Goal: Task Accomplishment & Management: Complete application form

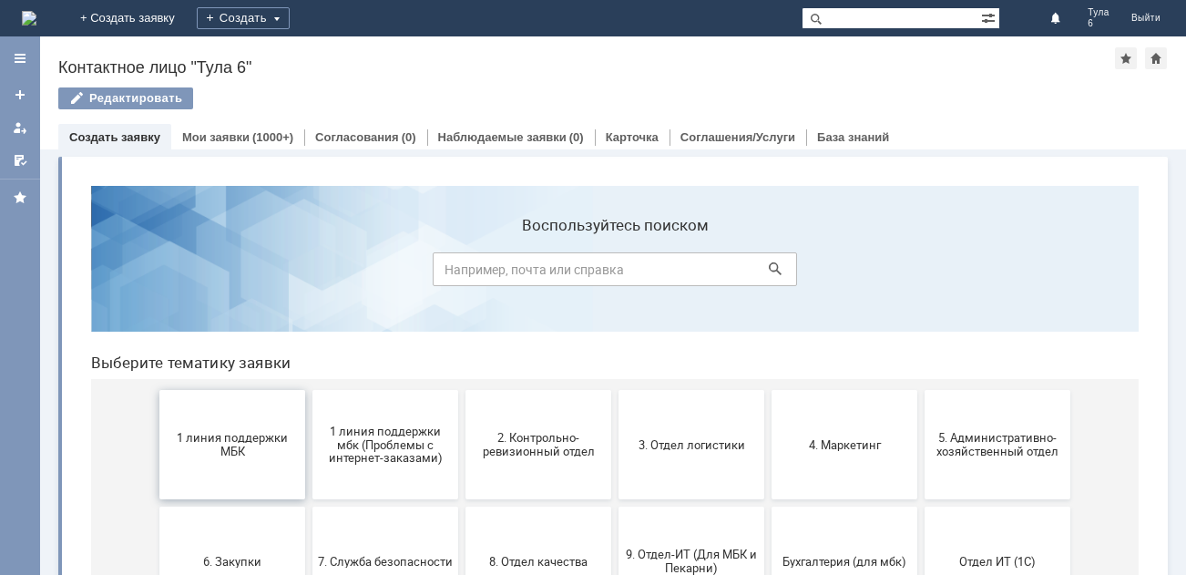
click at [222, 452] on span "1 линия поддержки МБК" at bounding box center [232, 444] width 135 height 27
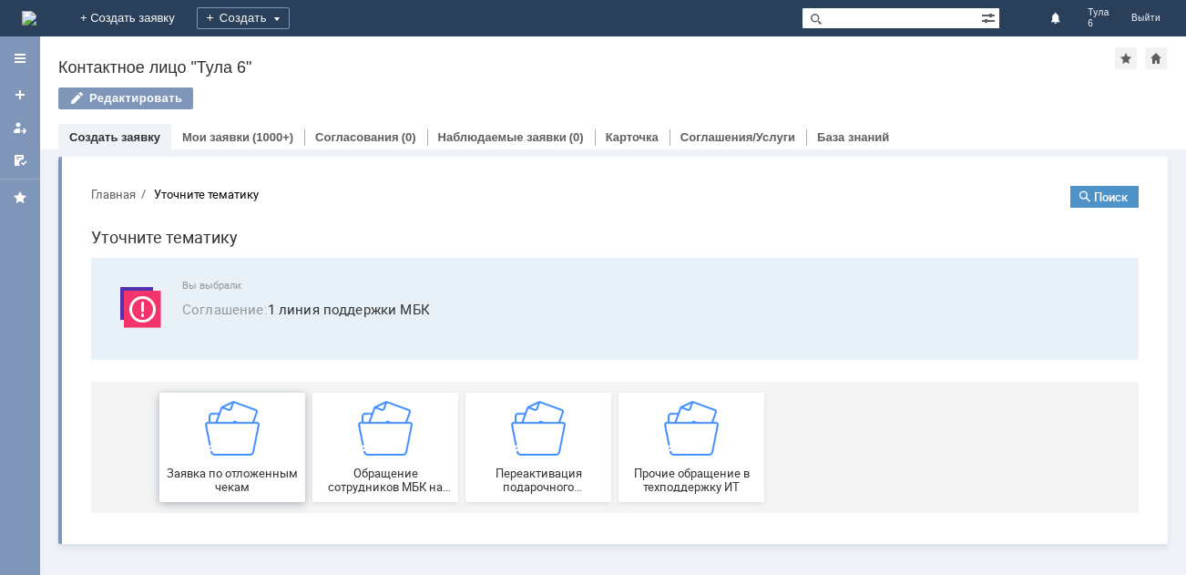
click at [238, 442] on img at bounding box center [232, 428] width 55 height 55
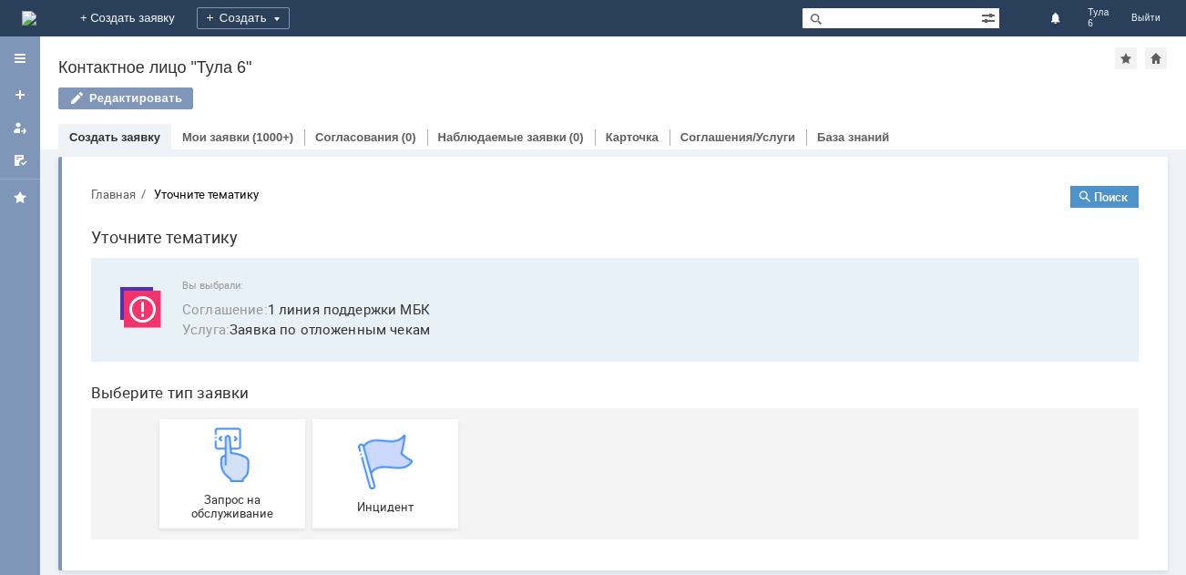
click at [238, 442] on img at bounding box center [232, 454] width 55 height 55
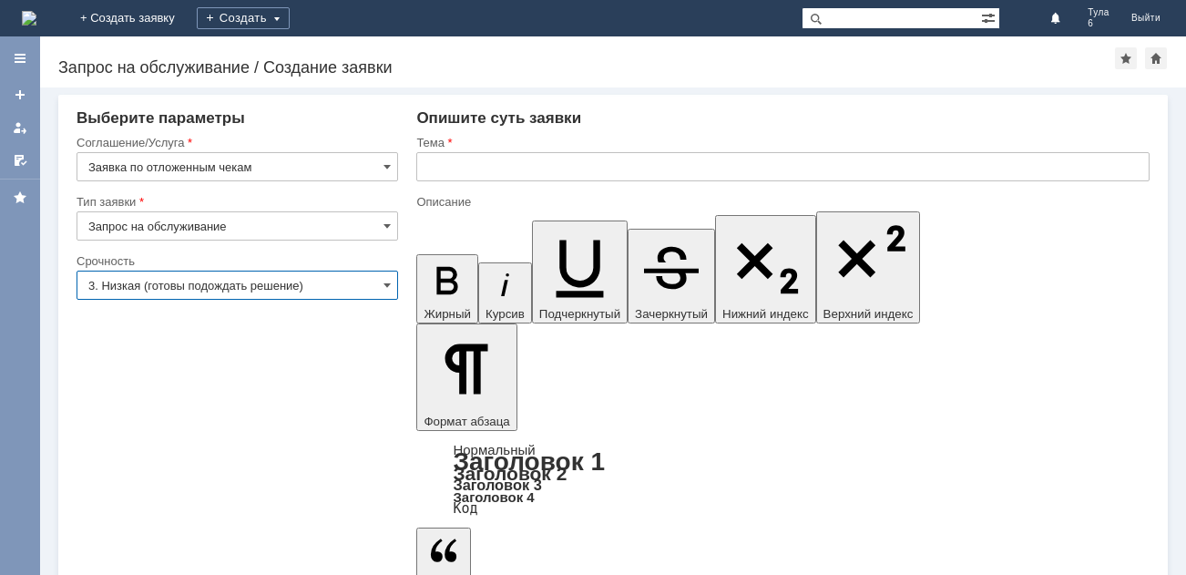
click at [260, 280] on input "3. Низкая (готовы подождать решение)" at bounding box center [236, 284] width 321 height 29
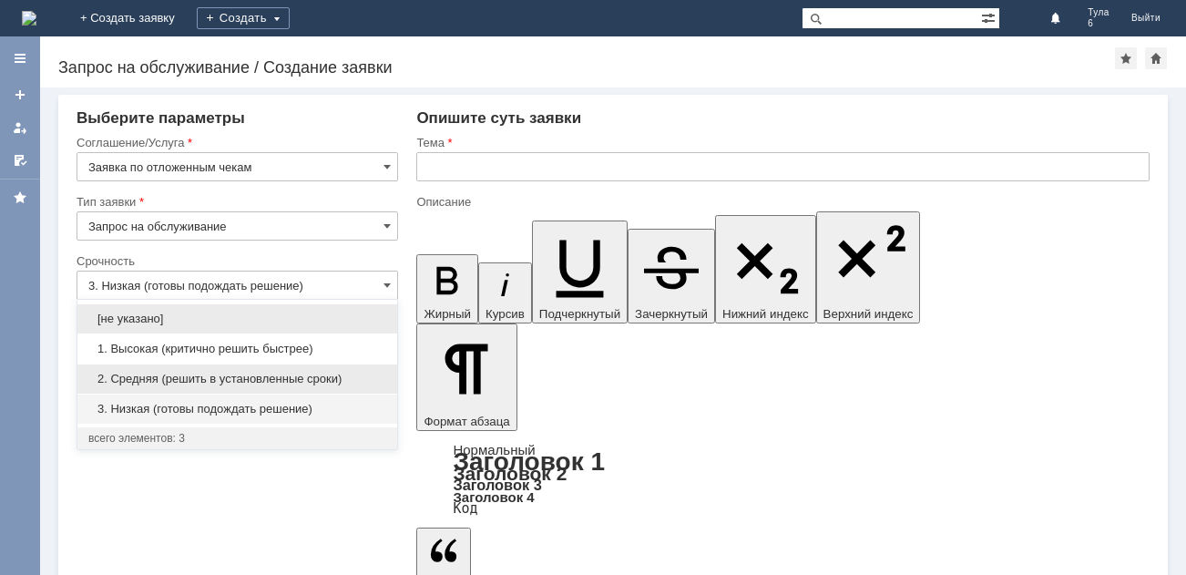
click at [190, 380] on span "2. Средняя (решить в установленные сроки)" at bounding box center [237, 379] width 298 height 15
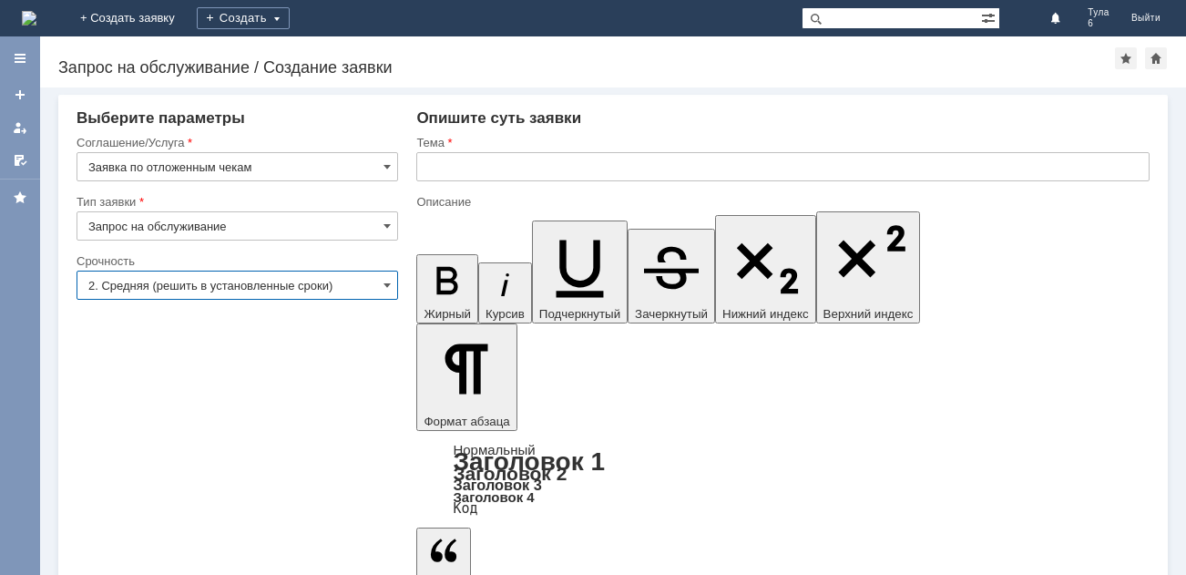
type input "2. Средняя (решить в установленные сроки)"
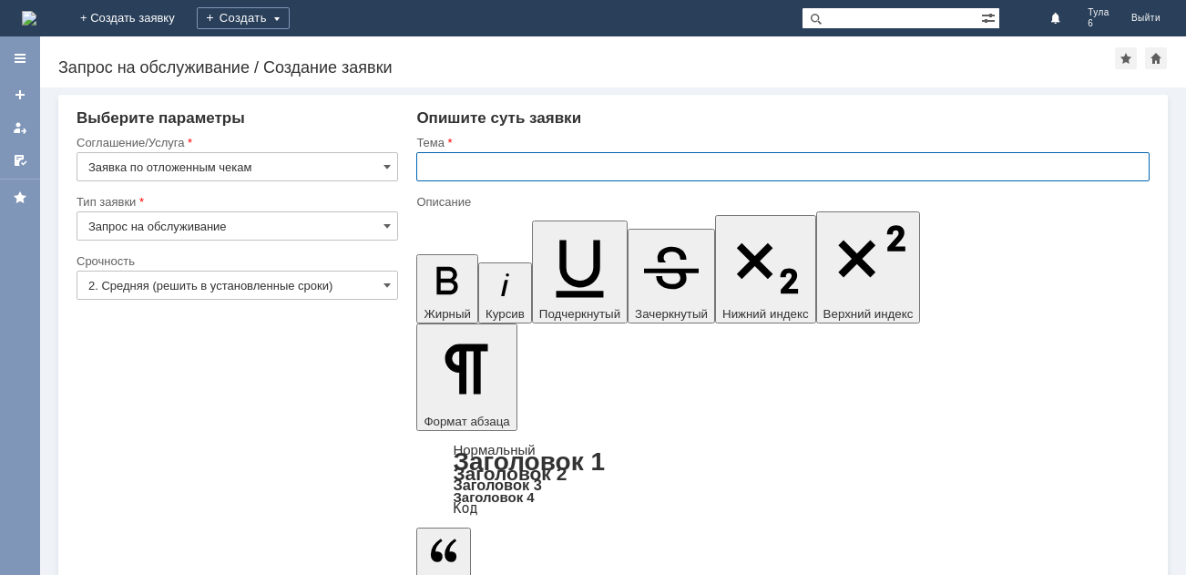
click at [464, 163] on input "text" at bounding box center [782, 166] width 733 height 29
type input "отл чеки [DATE]"
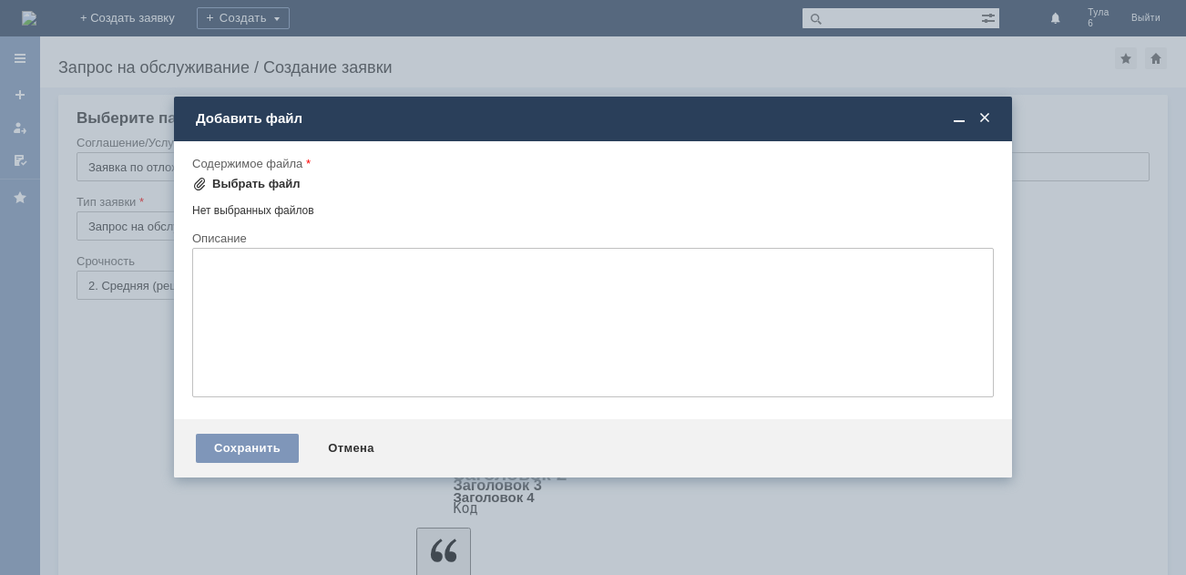
click at [235, 180] on div "Выбрать файл" at bounding box center [256, 184] width 88 height 15
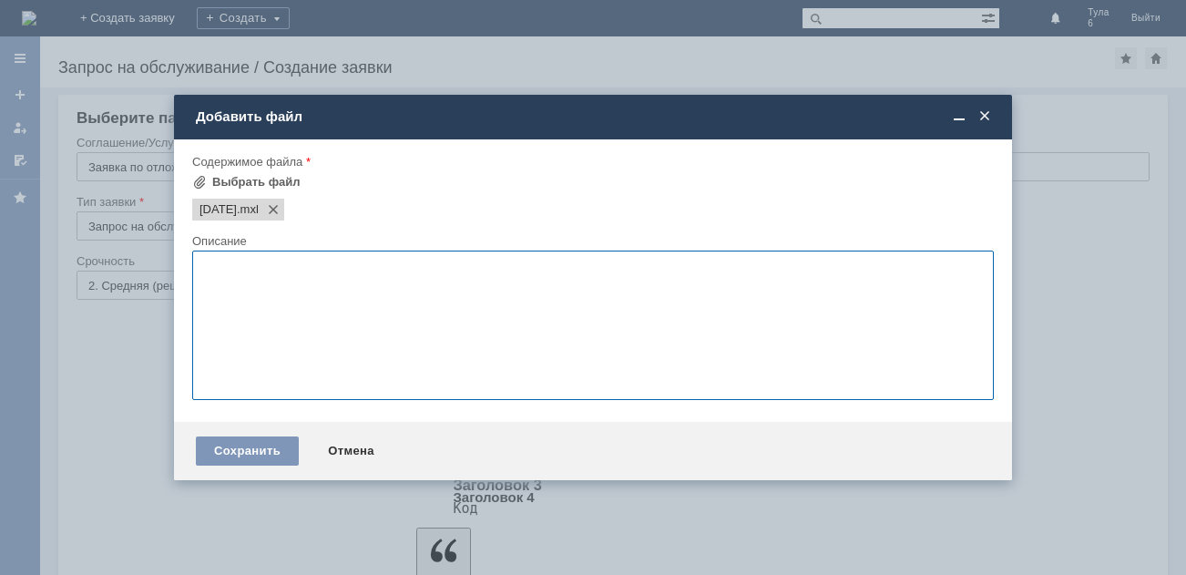
click at [240, 275] on textarea at bounding box center [592, 324] width 801 height 149
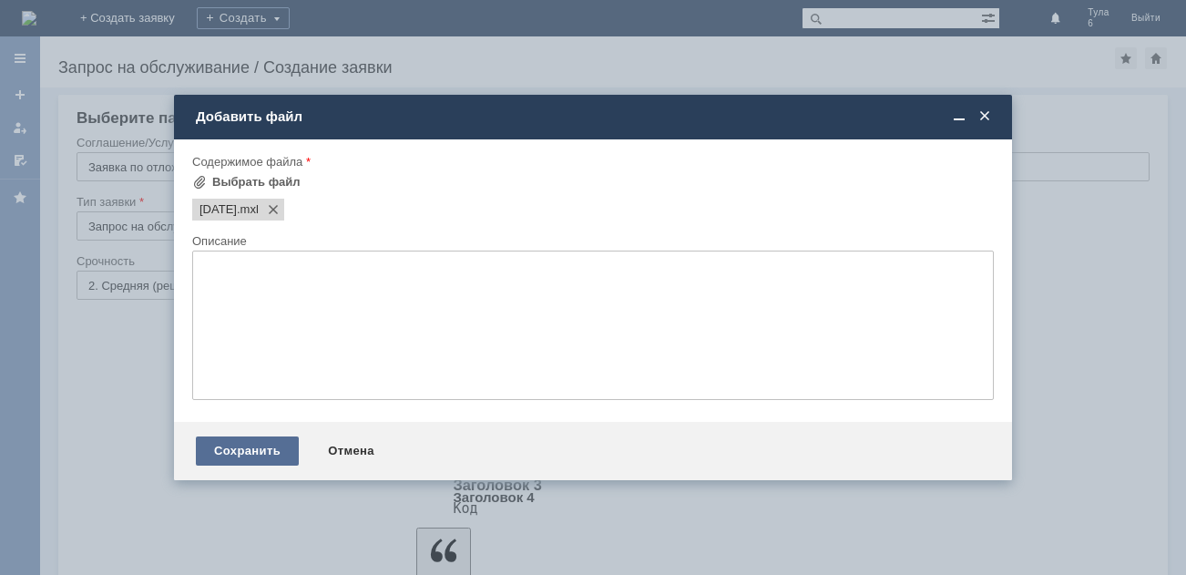
click at [252, 442] on div "Сохранить" at bounding box center [247, 450] width 103 height 29
